Goal: Task Accomplishment & Management: Complete application form

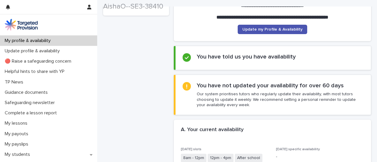
scroll to position [90, 0]
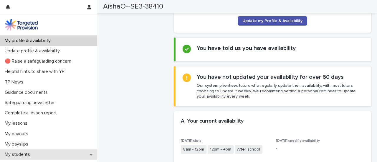
click at [20, 152] on p "My students" at bounding box center [18, 155] width 32 height 6
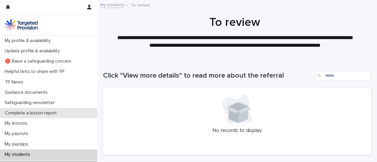
click at [49, 111] on p "Complete a lesson report" at bounding box center [31, 113] width 59 height 6
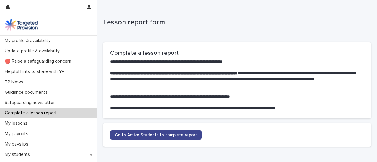
click at [151, 134] on span "Go to Active Students to complete report" at bounding box center [156, 135] width 82 height 4
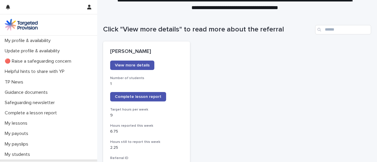
scroll to position [47, 0]
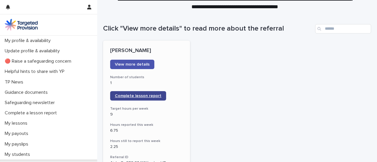
click at [151, 93] on link "Complete lesson report" at bounding box center [138, 95] width 56 height 9
